Goal: Check status

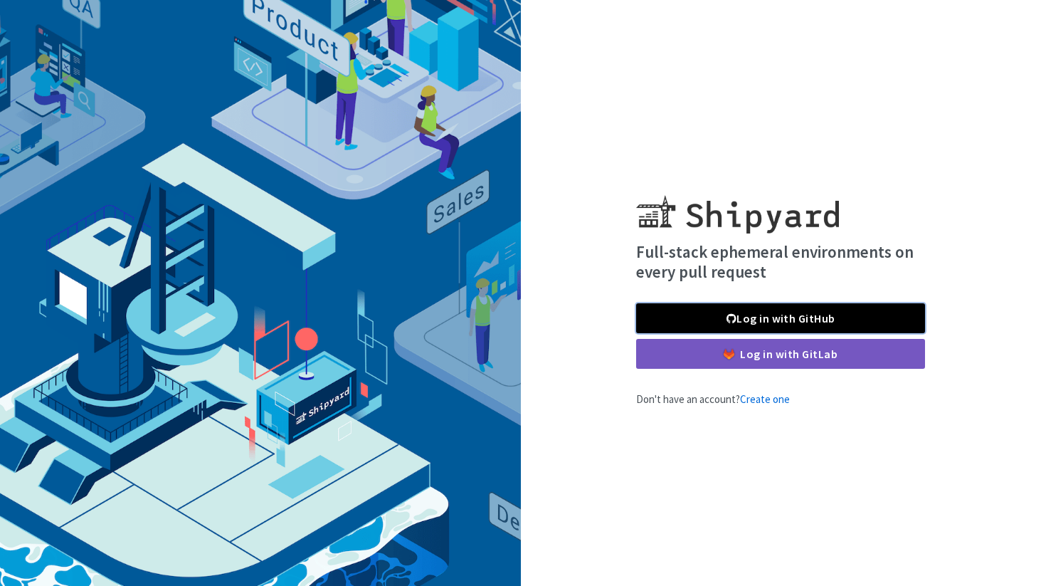
click at [684, 315] on link "Log in with GitHub" at bounding box center [780, 318] width 289 height 30
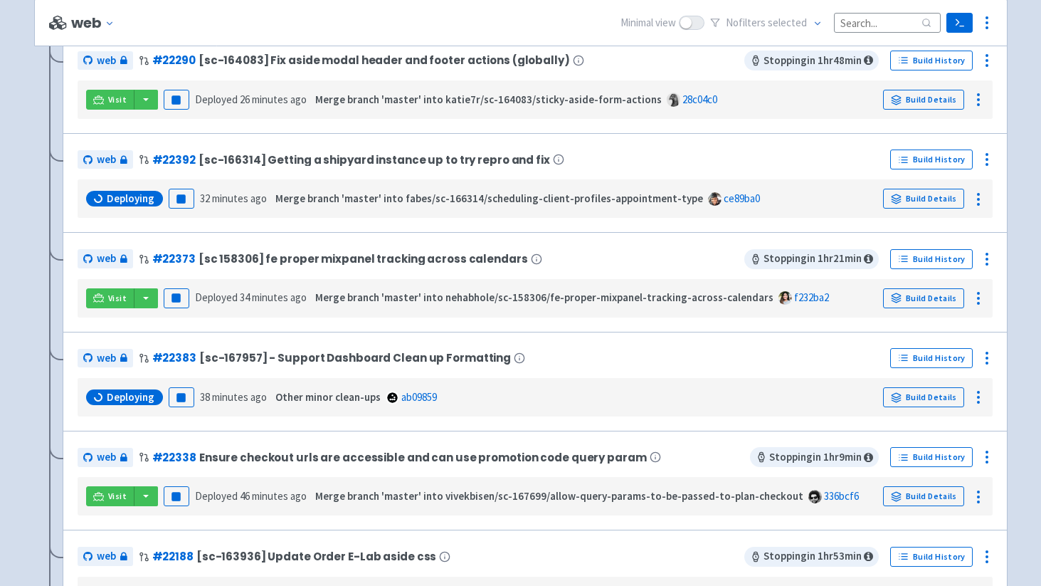
scroll to position [1781, 0]
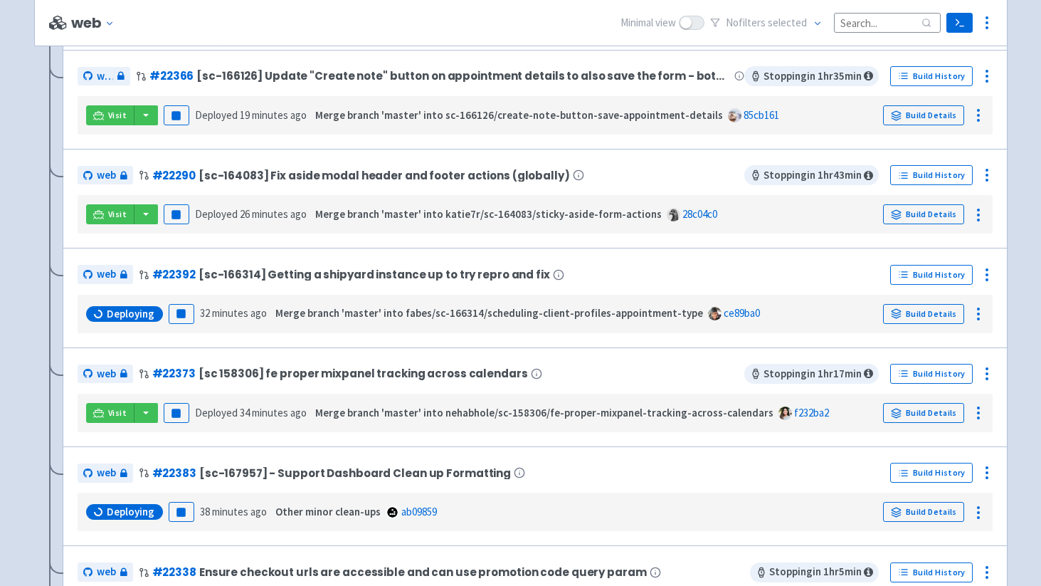
click at [833, 23] on div "No filter s selected" at bounding box center [825, 23] width 231 height 22
click at [845, 23] on input at bounding box center [887, 22] width 107 height 19
paste input "22392"
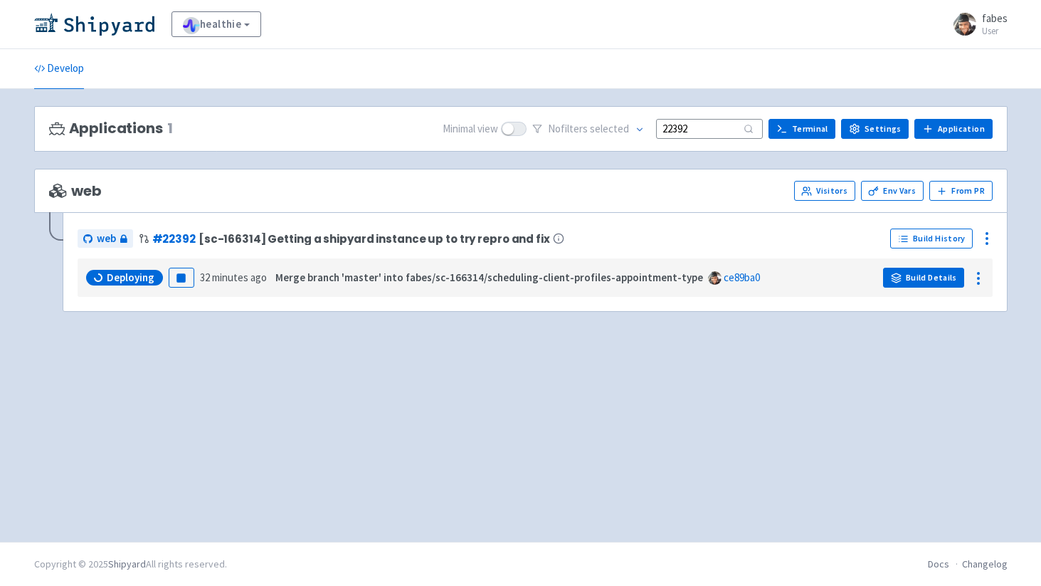
type input "22392"
click at [918, 279] on link "Build Details" at bounding box center [923, 278] width 81 height 20
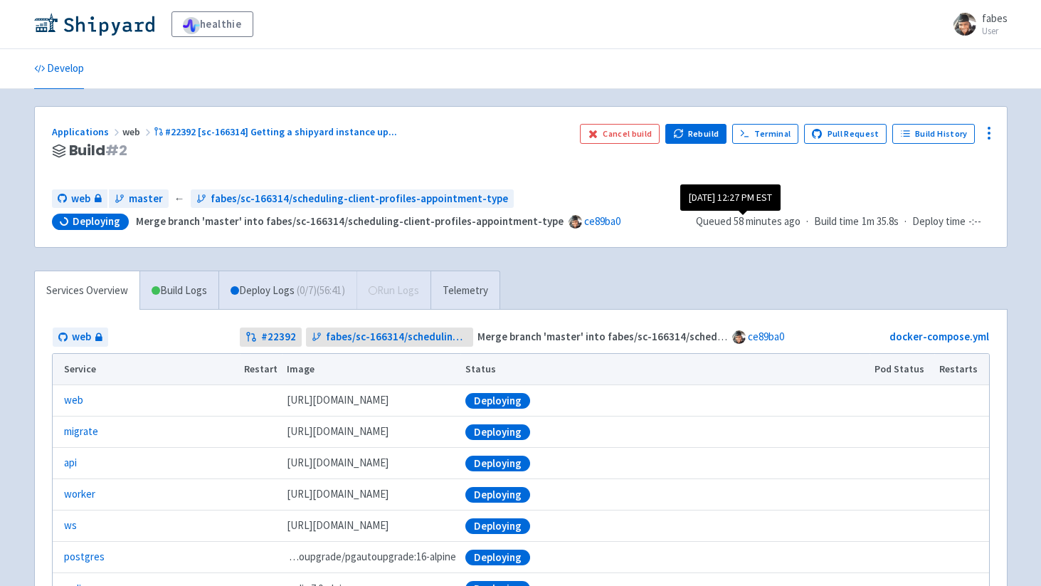
click at [744, 218] on time "58 minutes ago" at bounding box center [767, 221] width 67 height 14
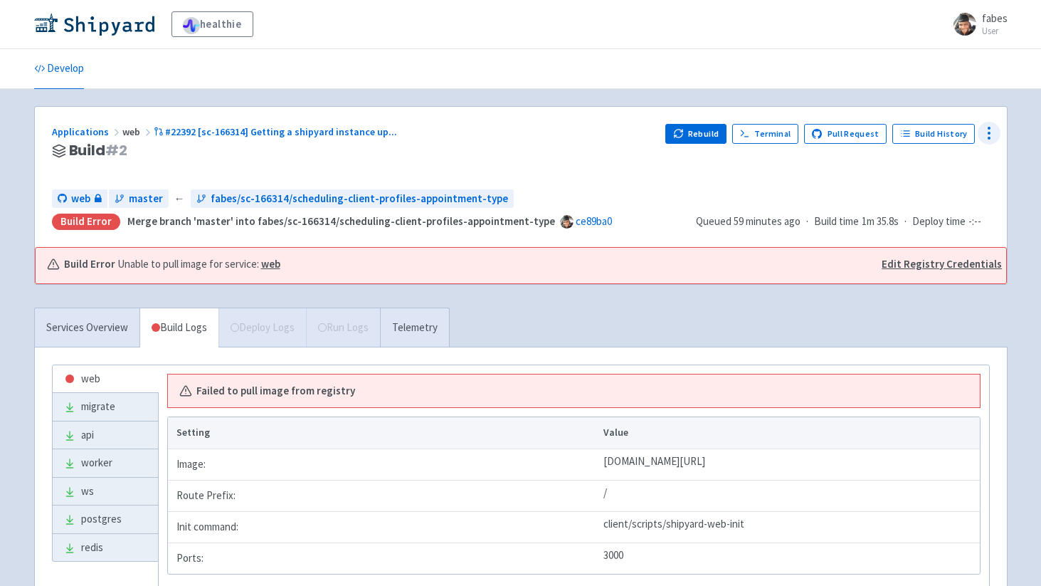
click at [988, 137] on icon at bounding box center [988, 133] width 17 height 17
click at [931, 186] on span "Data Dashboard" at bounding box center [925, 191] width 72 height 20
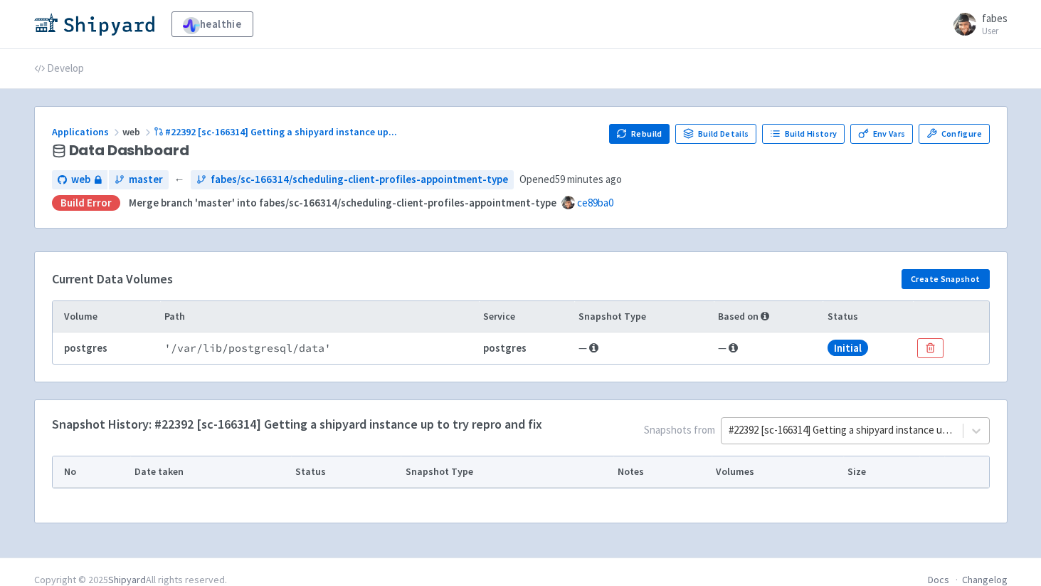
scroll to position [16, 0]
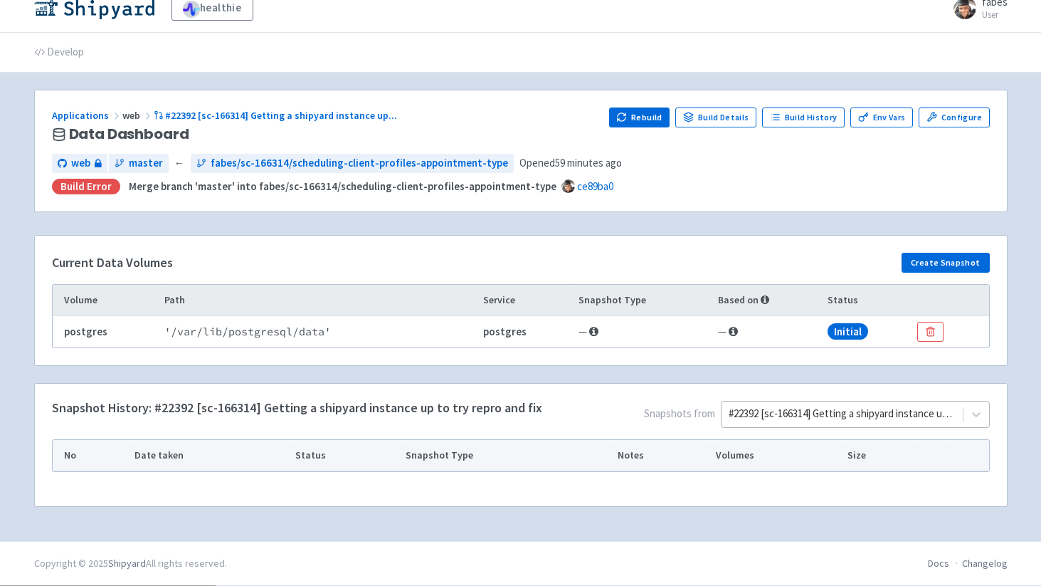
click at [745, 432] on span "Snapshots from #22392 [sc-166314] Getting a shipyard instance up to try repro a…" at bounding box center [766, 417] width 448 height 33
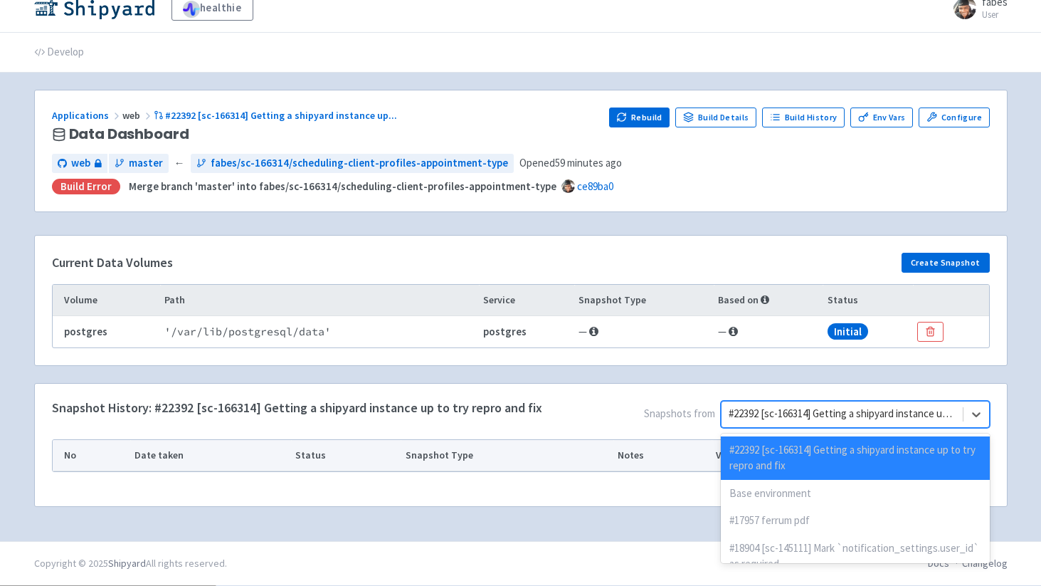
click at [635, 371] on div "Current Data Volumes Create Snapshot Volume Path Service Snapshot Type Based on…" at bounding box center [521, 309] width 990 height 148
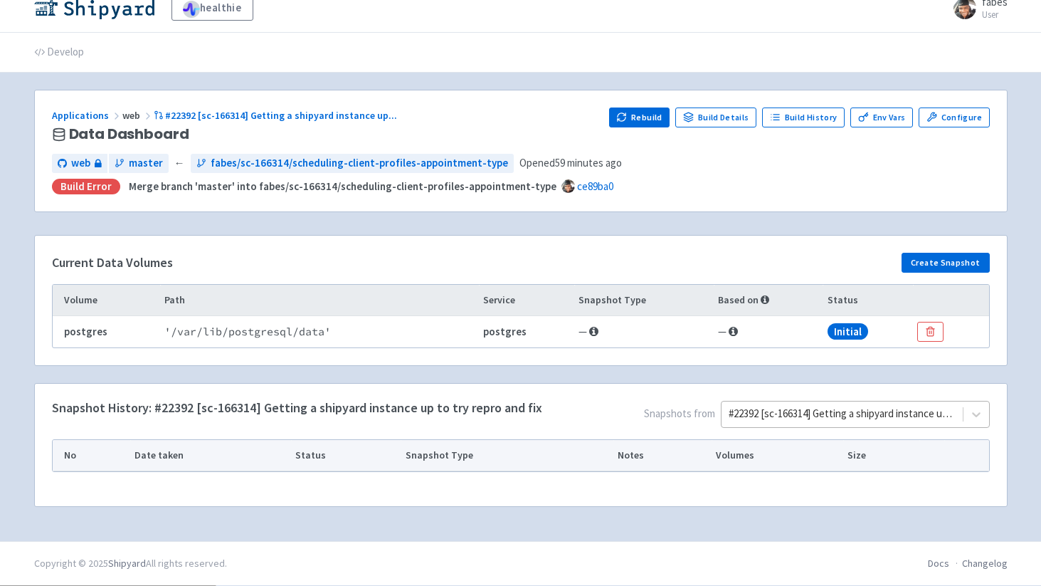
click at [782, 422] on div at bounding box center [842, 413] width 226 height 19
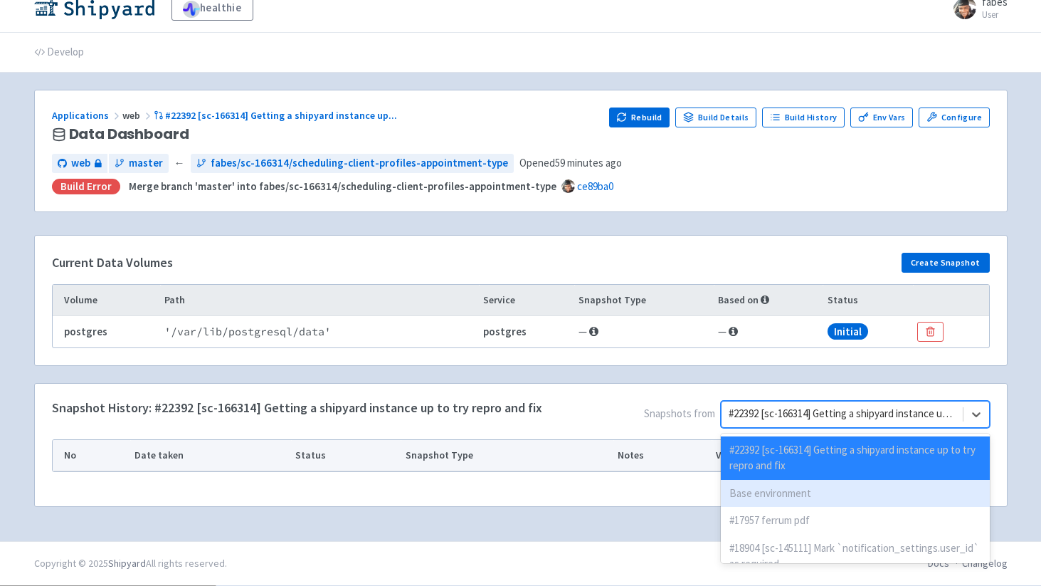
click at [770, 493] on div "Base environment" at bounding box center [855, 494] width 268 height 28
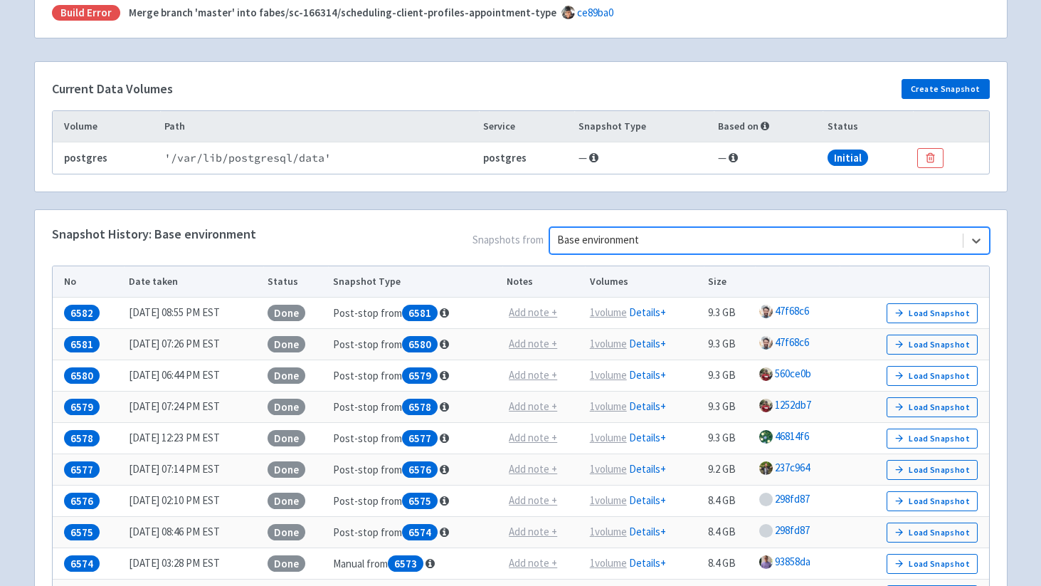
scroll to position [194, 0]
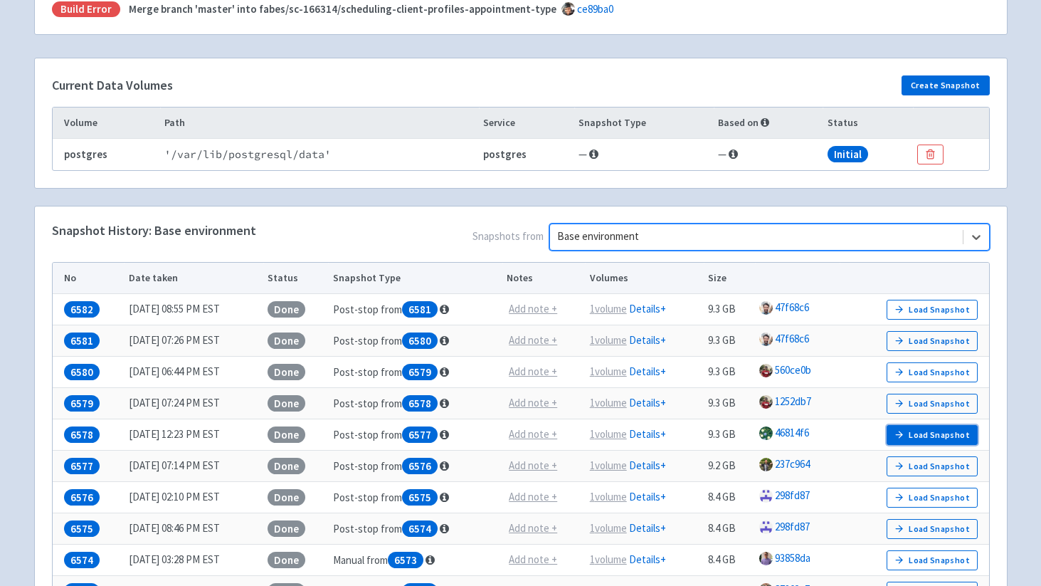
click at [919, 428] on button "Load Snapshot" at bounding box center [932, 435] width 91 height 20
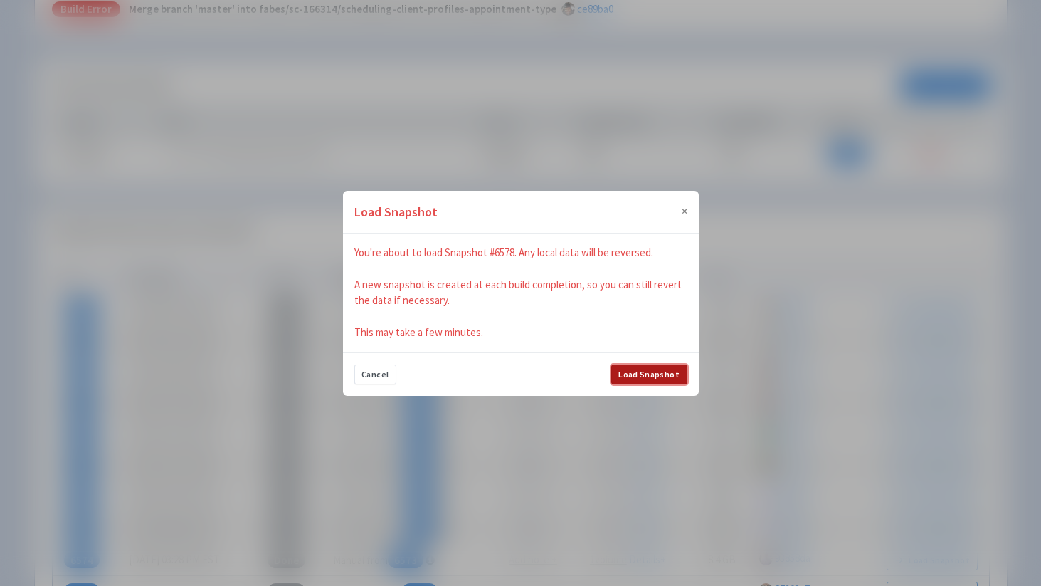
click at [640, 371] on button "Load Snapshot" at bounding box center [649, 374] width 76 height 20
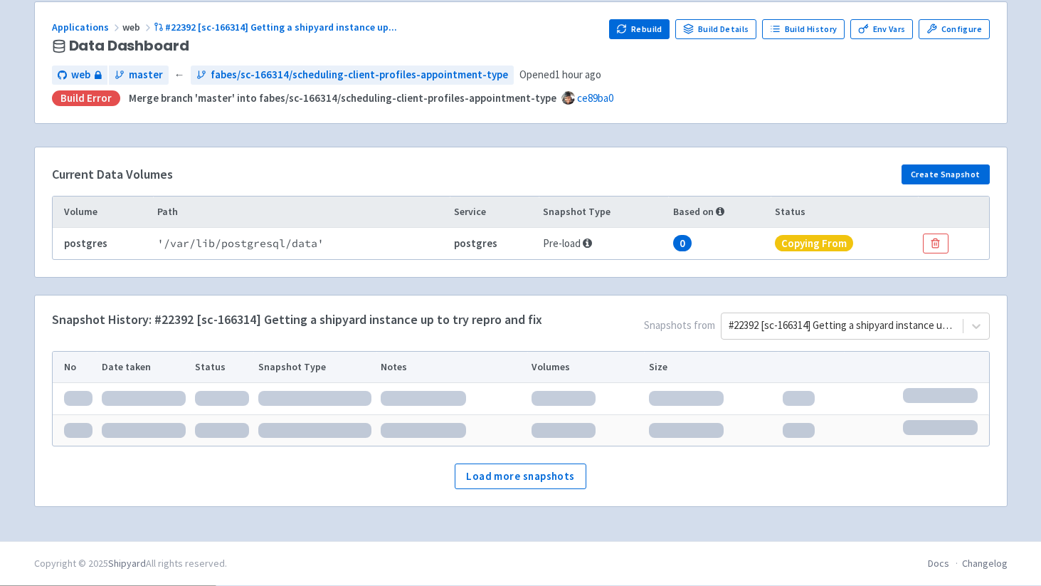
scroll to position [47, 0]
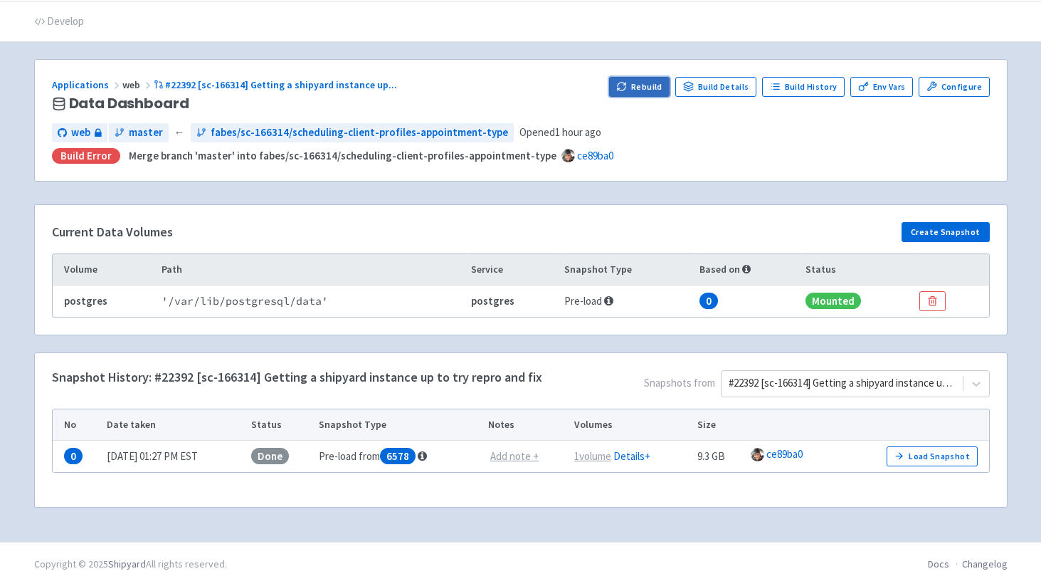
click at [651, 86] on button "Rebuild" at bounding box center [639, 87] width 61 height 20
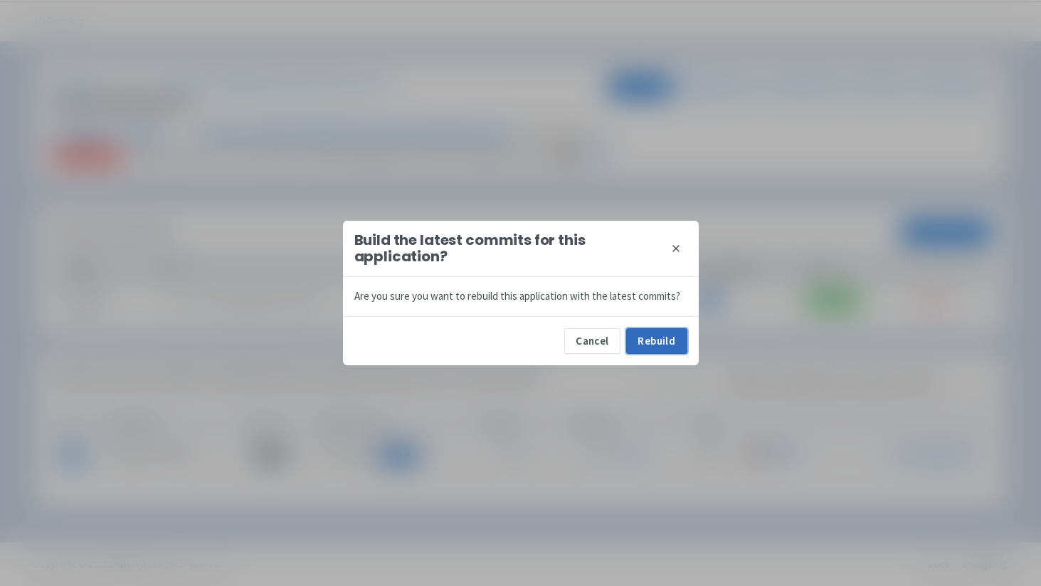
click at [655, 338] on button "Rebuild" at bounding box center [656, 341] width 61 height 26
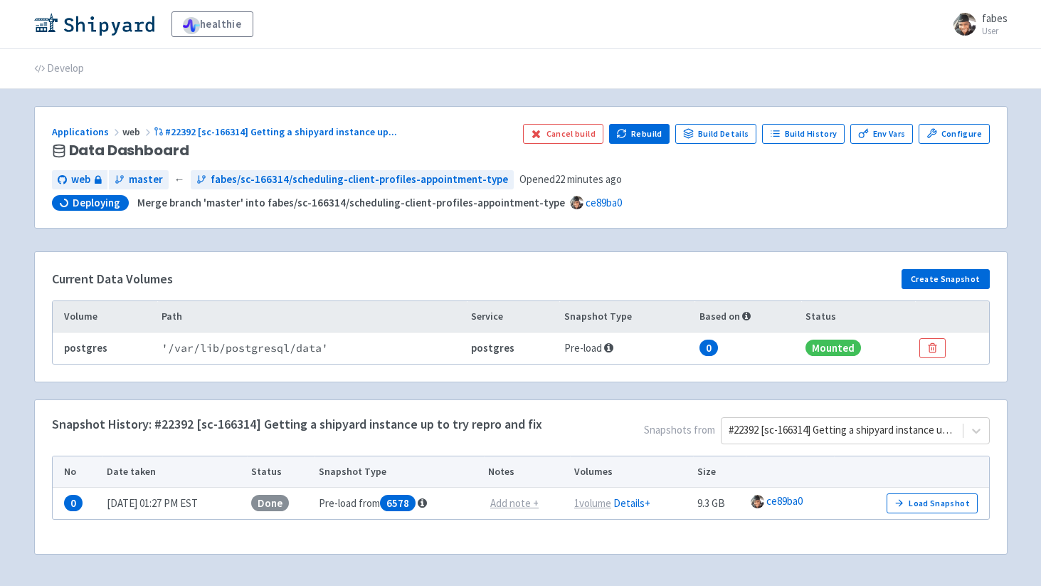
click at [233, 110] on div "Applications web #22392 [sc-166314] Getting a shipyard instance up ... Data Das…" at bounding box center [521, 168] width 972 height 122
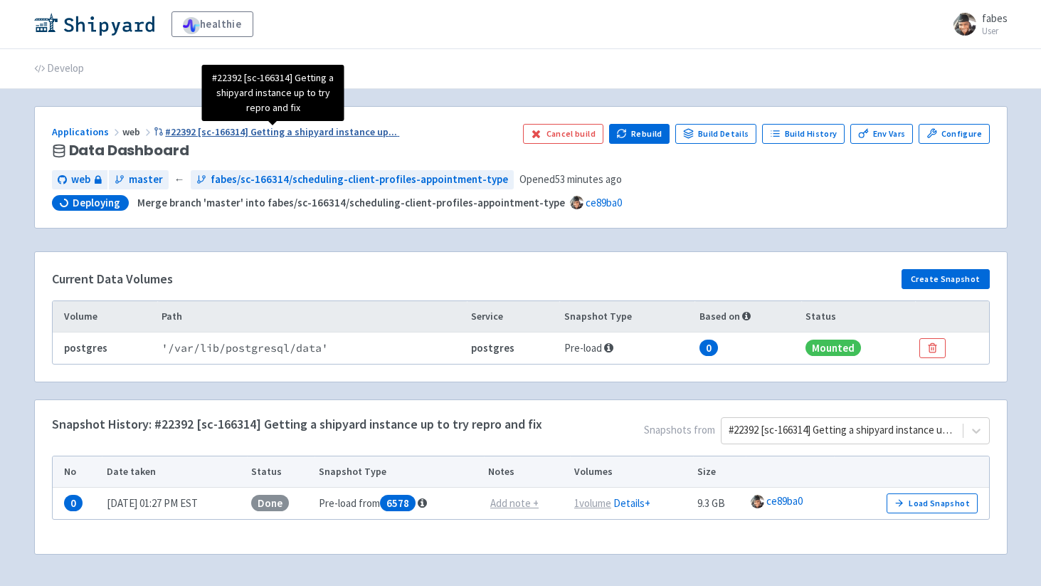
click at [217, 130] on span "#22392 [sc-166314] Getting a shipyard instance up ..." at bounding box center [281, 131] width 232 height 13
